Goal: Information Seeking & Learning: Learn about a topic

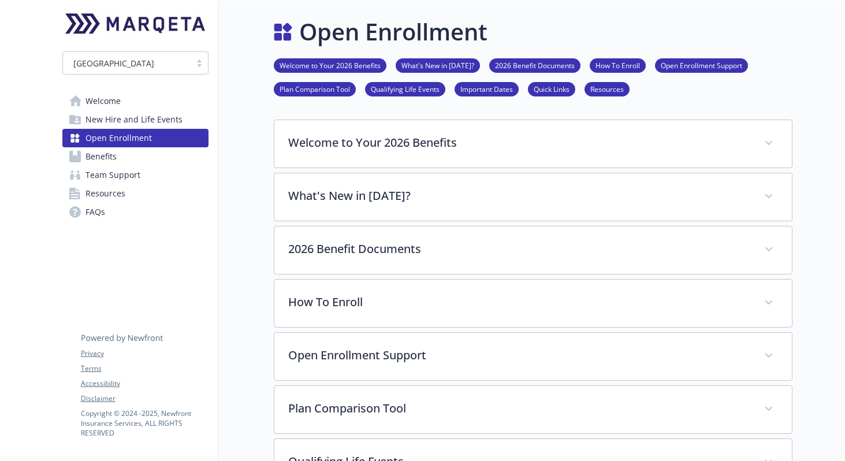
click at [98, 98] on span "Welcome" at bounding box center [102, 101] width 35 height 18
